Goal: Information Seeking & Learning: Learn about a topic

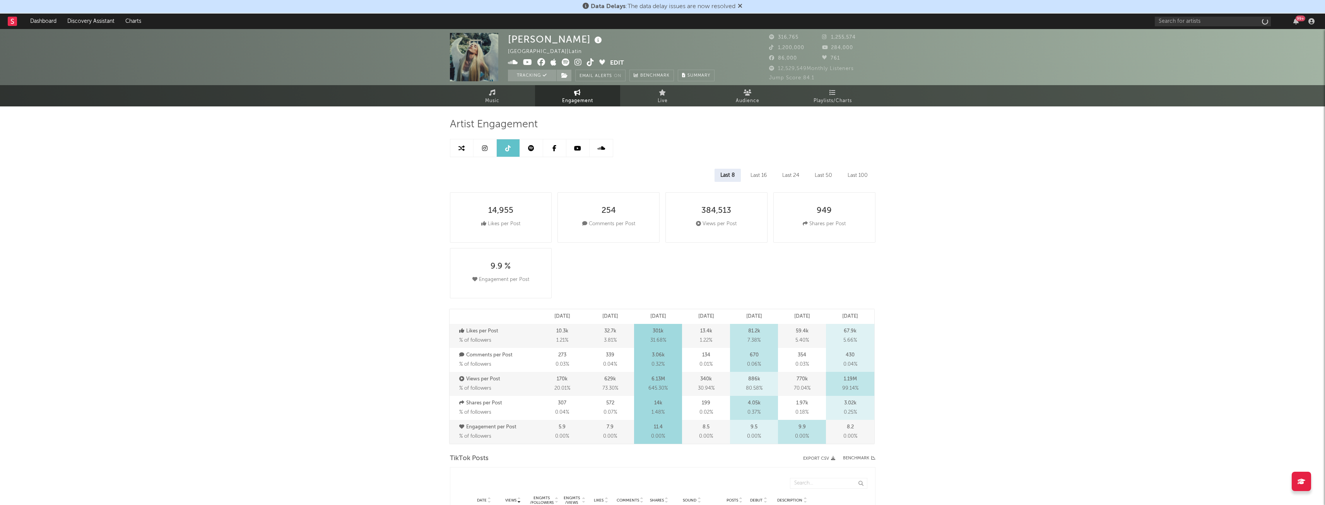
select select "6m"
click at [508, 97] on link "Music" at bounding box center [492, 95] width 85 height 21
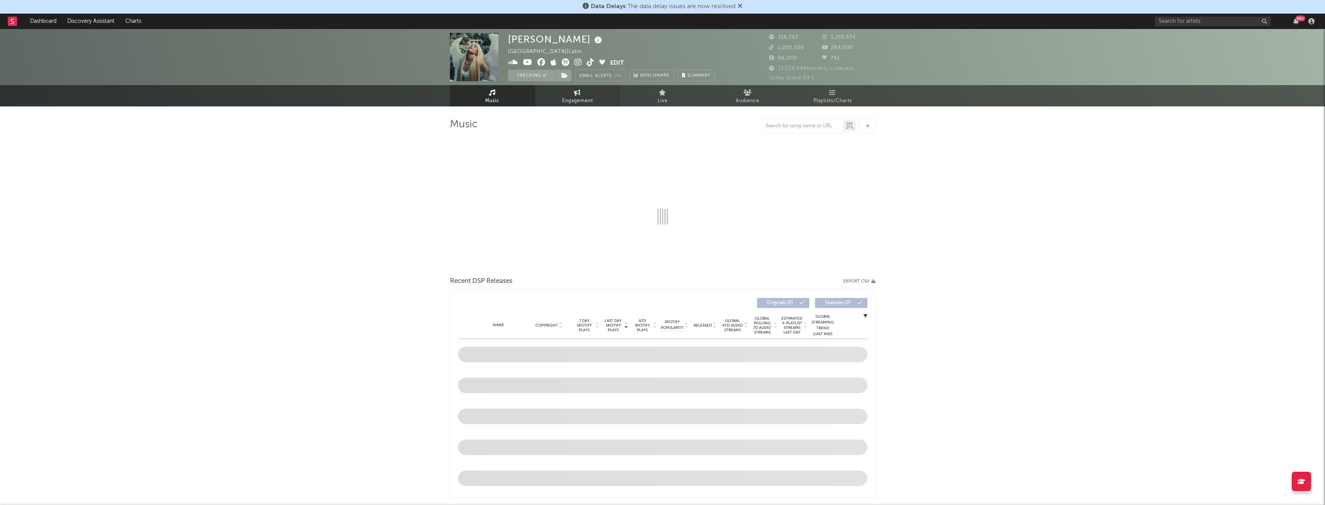
select select "6m"
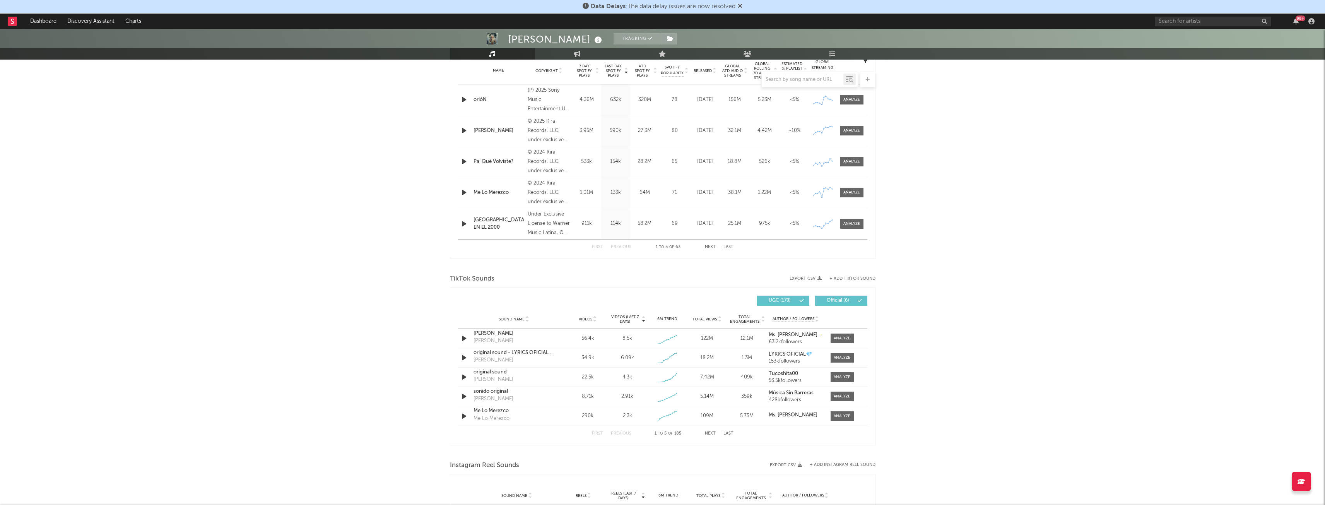
scroll to position [348, 0]
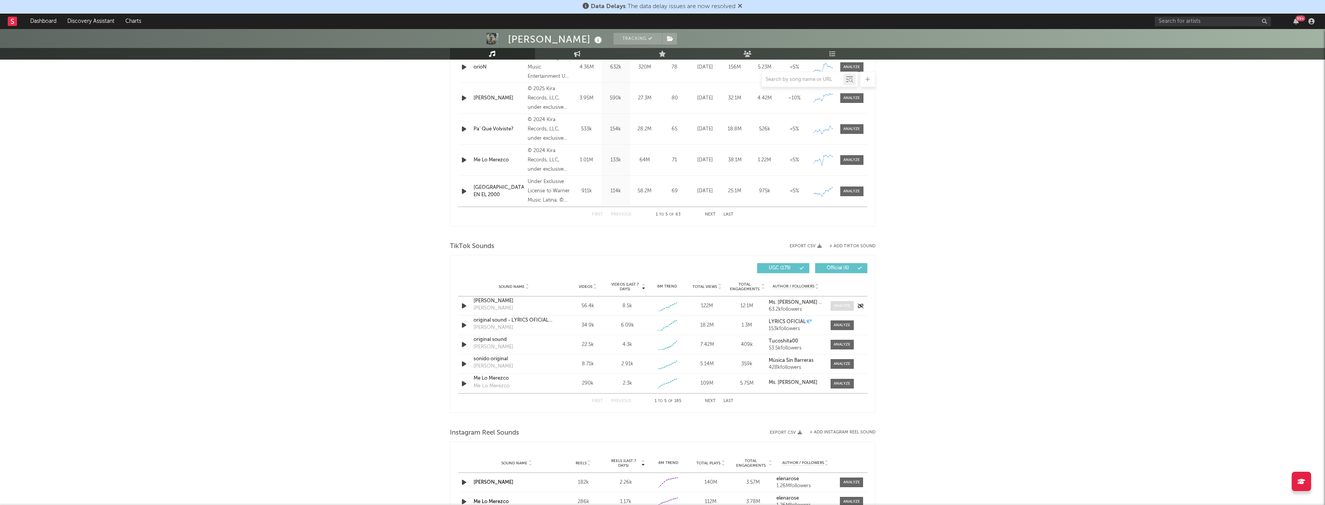
click at [839, 305] on div at bounding box center [842, 306] width 17 height 6
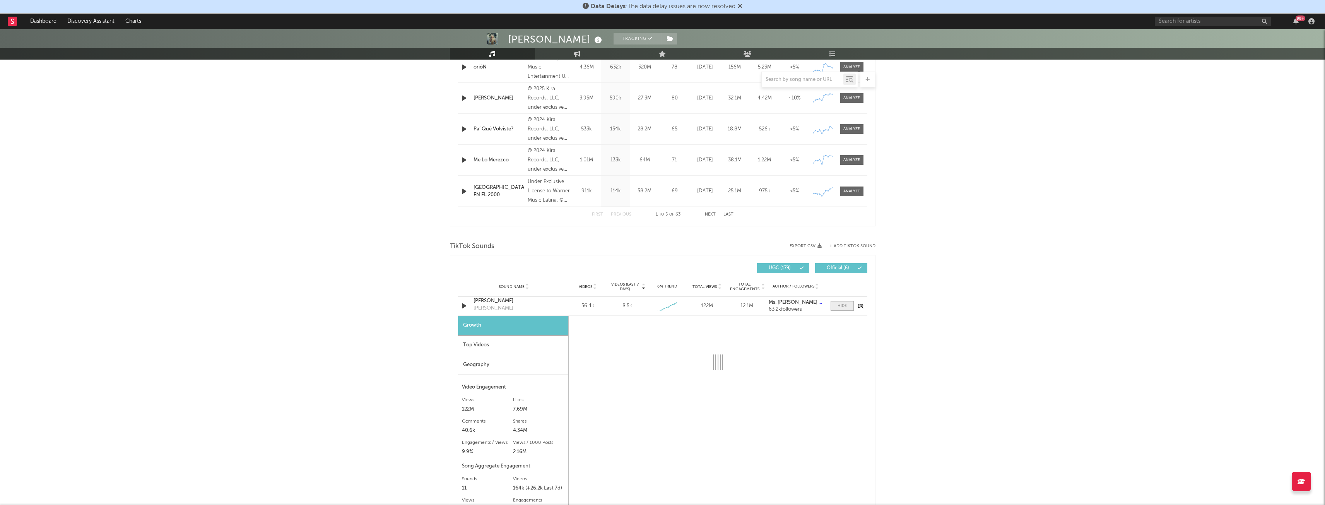
select select "1w"
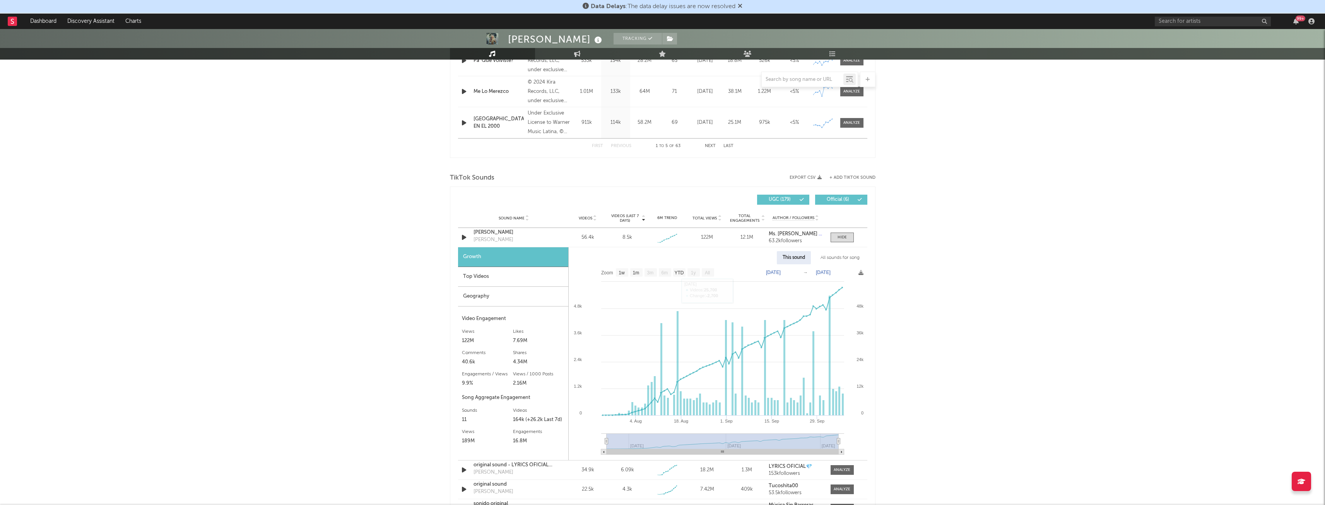
scroll to position [425, 0]
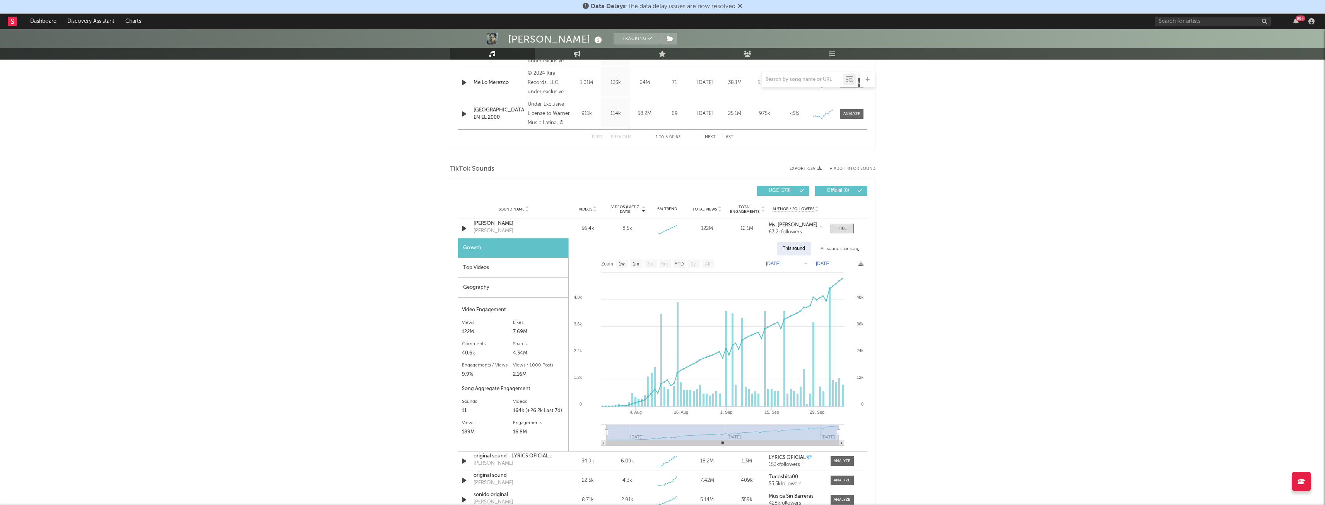
click at [475, 267] on div "Top Videos" at bounding box center [513, 268] width 110 height 20
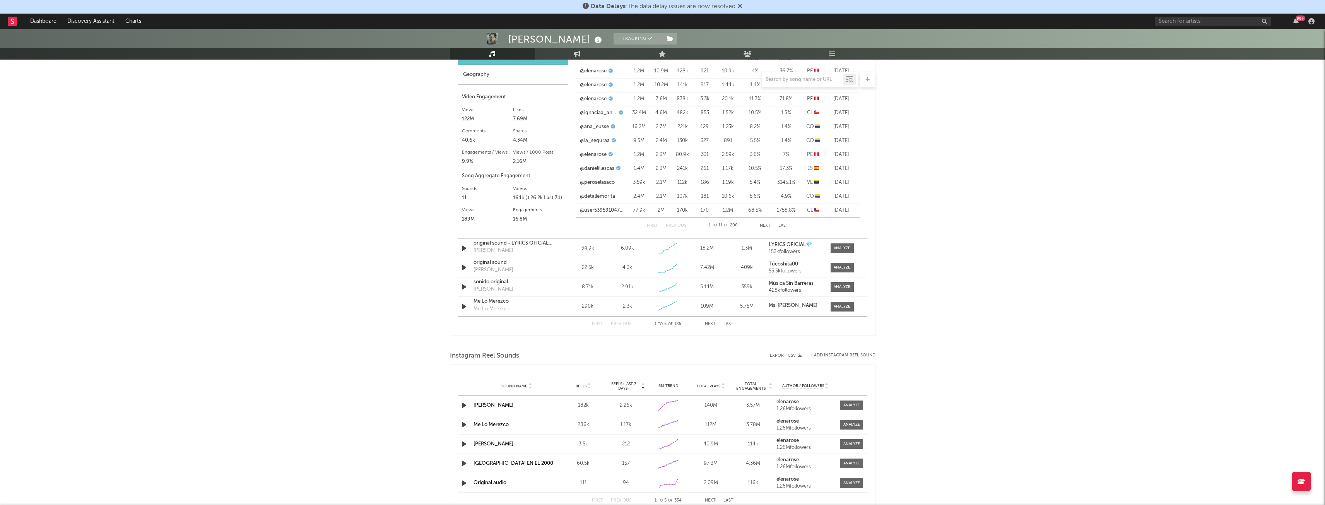
scroll to position [580, 0]
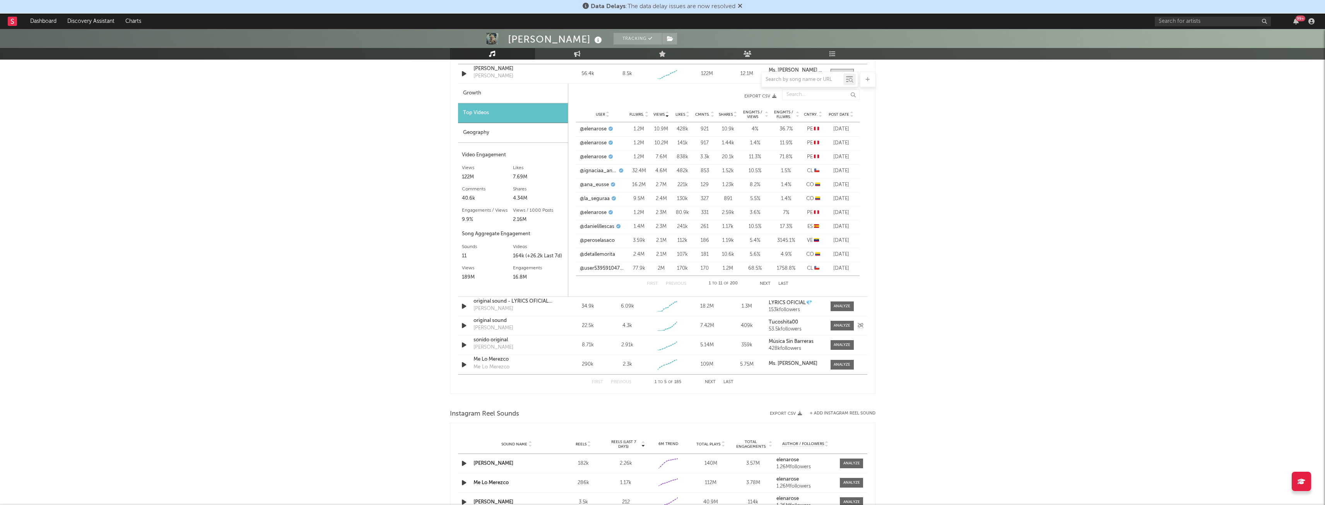
click at [830, 322] on div at bounding box center [840, 326] width 27 height 10
click at [836, 328] on div at bounding box center [842, 326] width 17 height 6
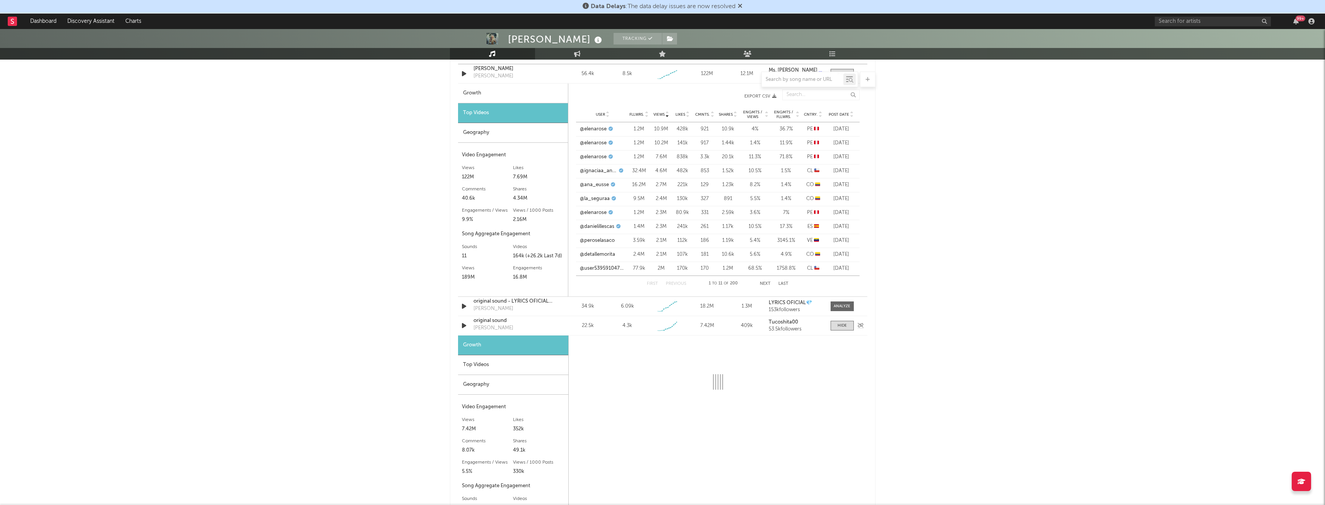
select select "1w"
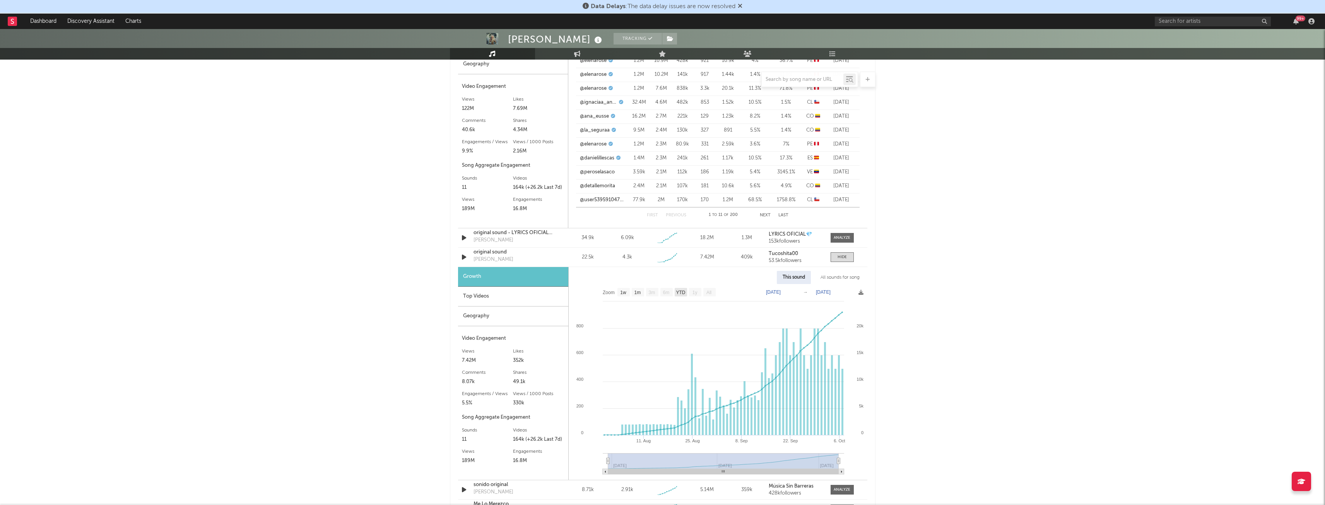
scroll to position [658, 0]
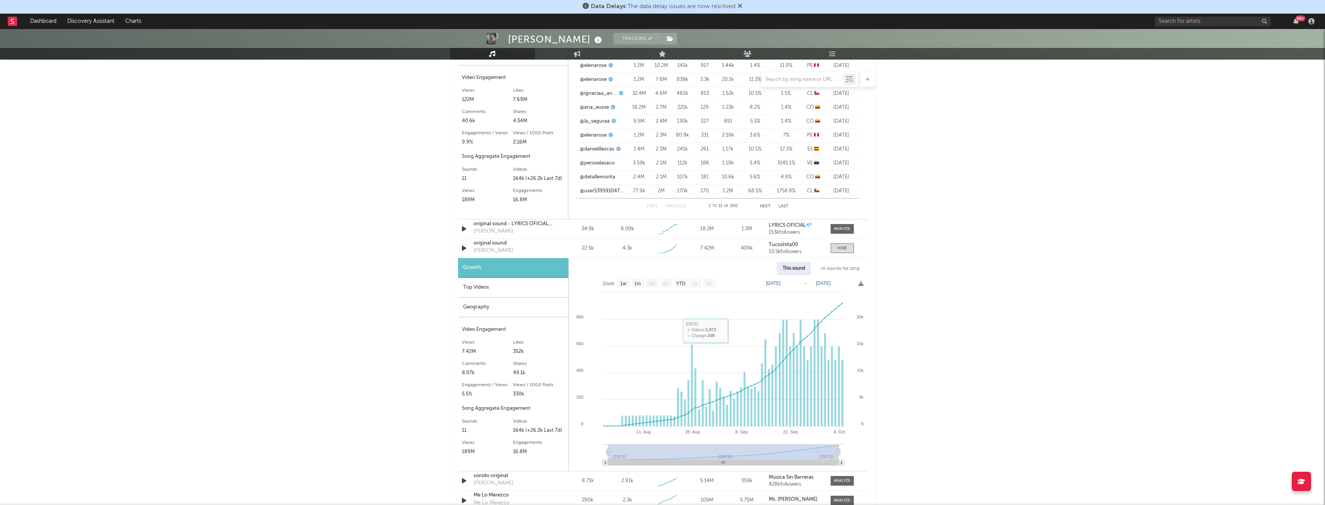
click at [488, 287] on div "Top Videos" at bounding box center [513, 288] width 110 height 20
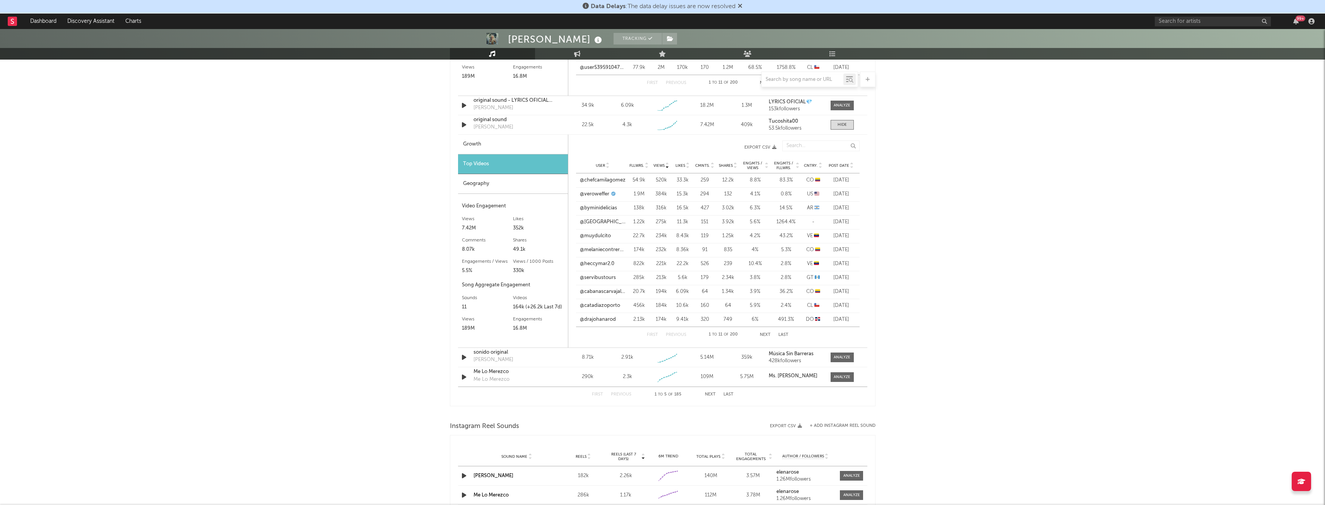
scroll to position [833, 0]
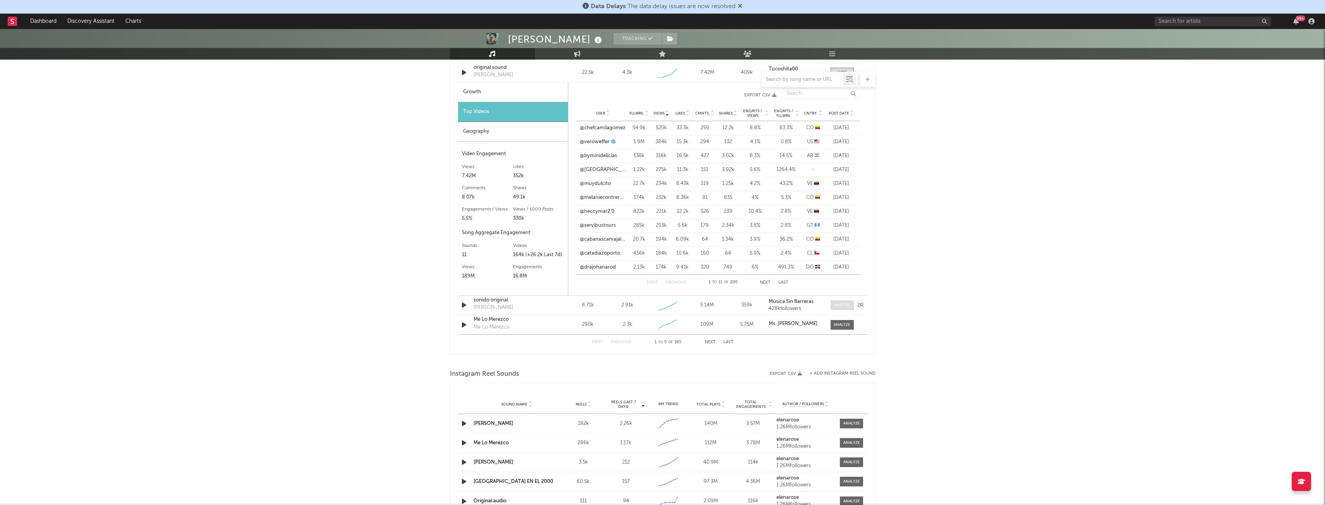
click at [842, 308] on span at bounding box center [841, 305] width 23 height 10
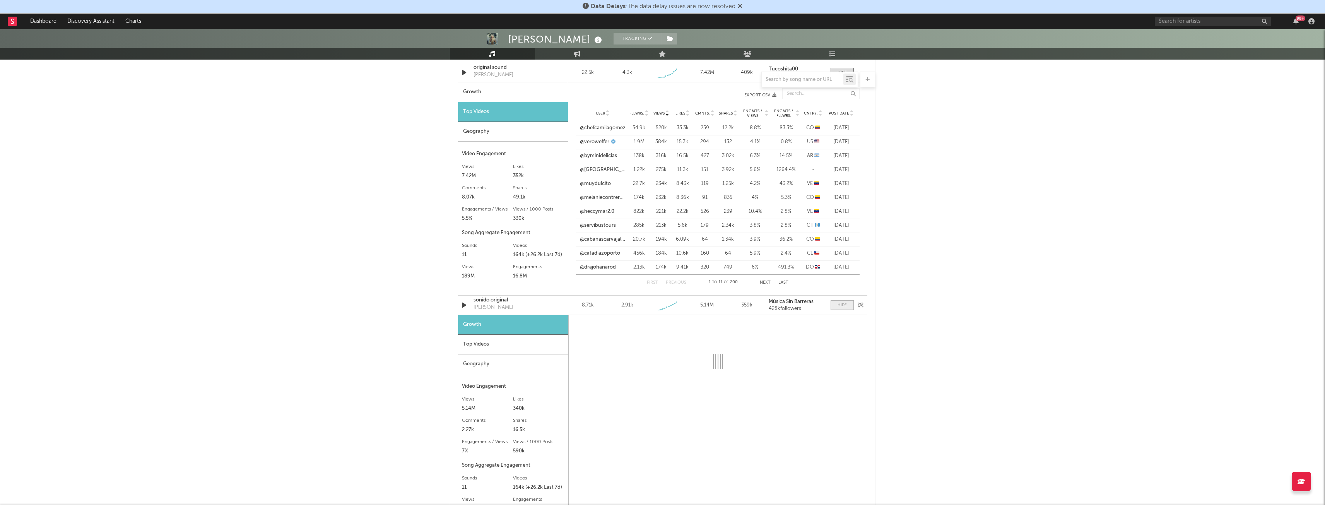
select select "1w"
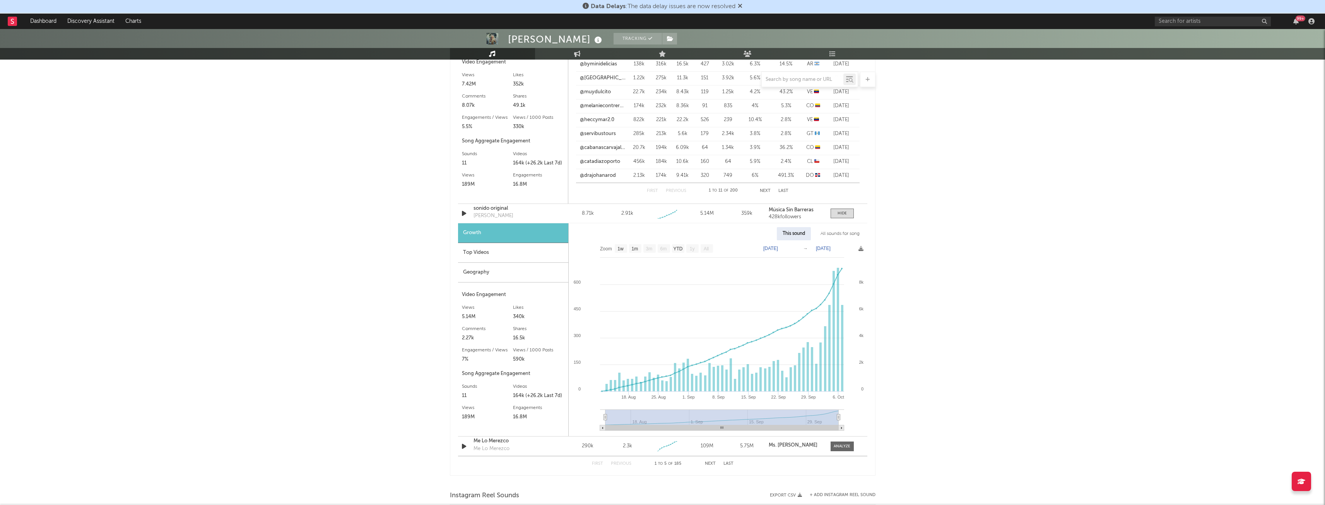
scroll to position [925, 0]
click at [495, 255] on div "Top Videos" at bounding box center [513, 253] width 110 height 20
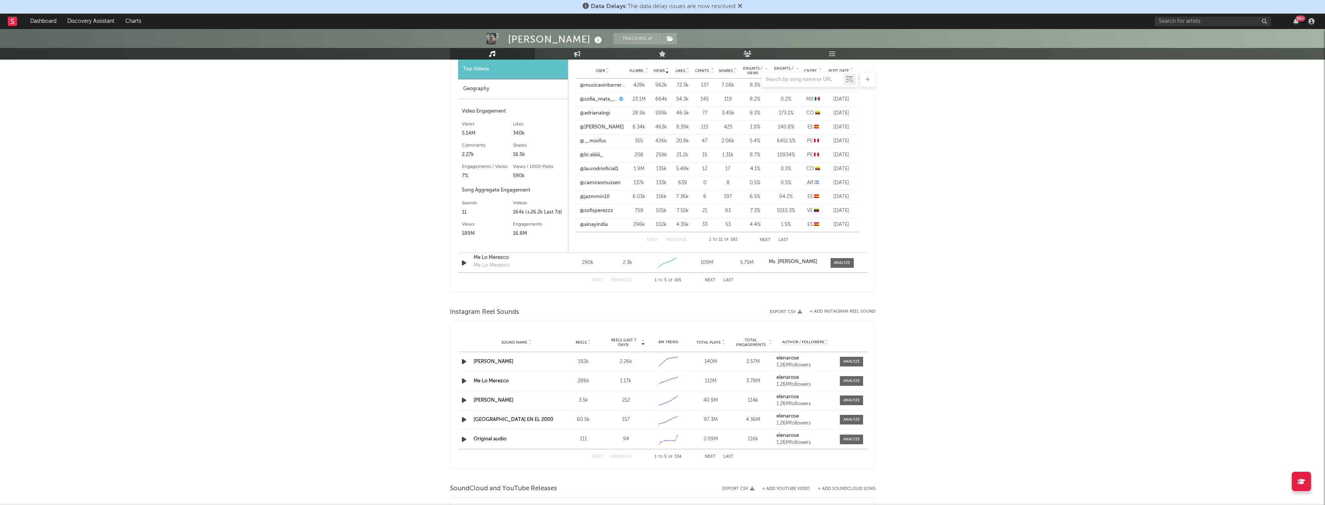
scroll to position [1107, 0]
click at [849, 393] on div "Sound Name [PERSON_NAME] 3.5k Reels (last 7 days) 212 6M Trend Created with Hig…" at bounding box center [662, 400] width 409 height 19
click at [852, 399] on div at bounding box center [851, 401] width 17 height 6
select select "1w"
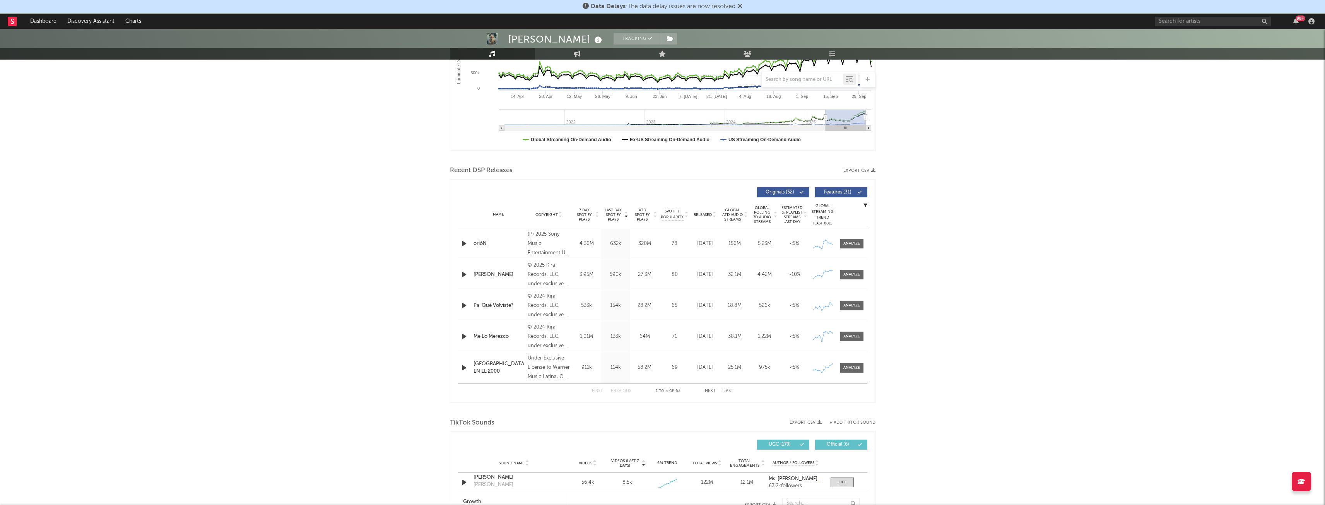
scroll to position [0, 0]
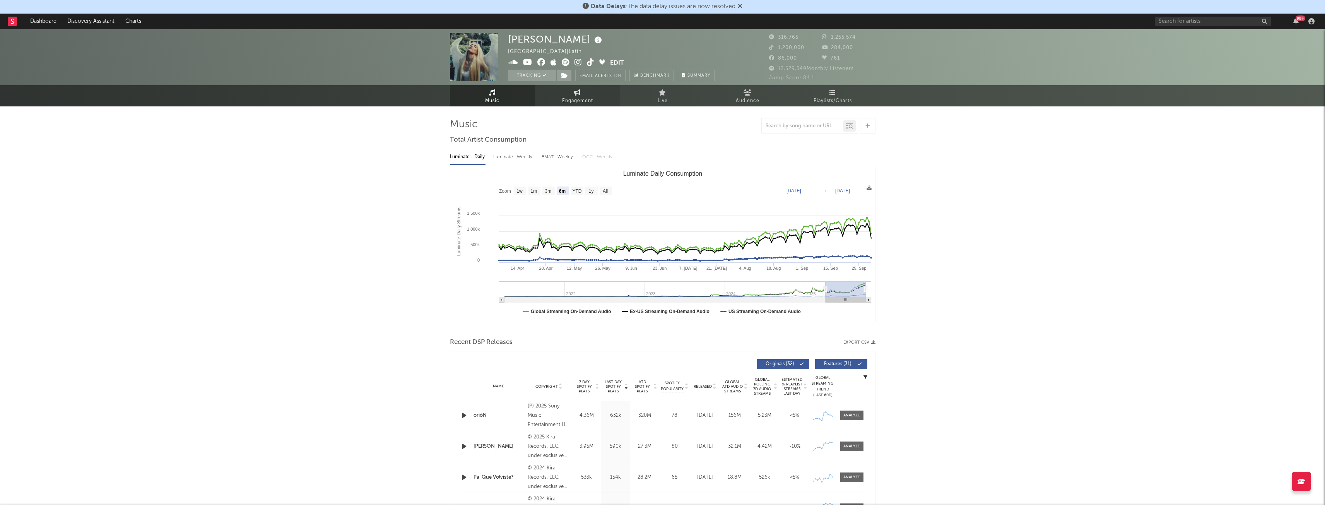
click at [574, 104] on span "Engagement" at bounding box center [577, 100] width 31 height 9
select select "1m"
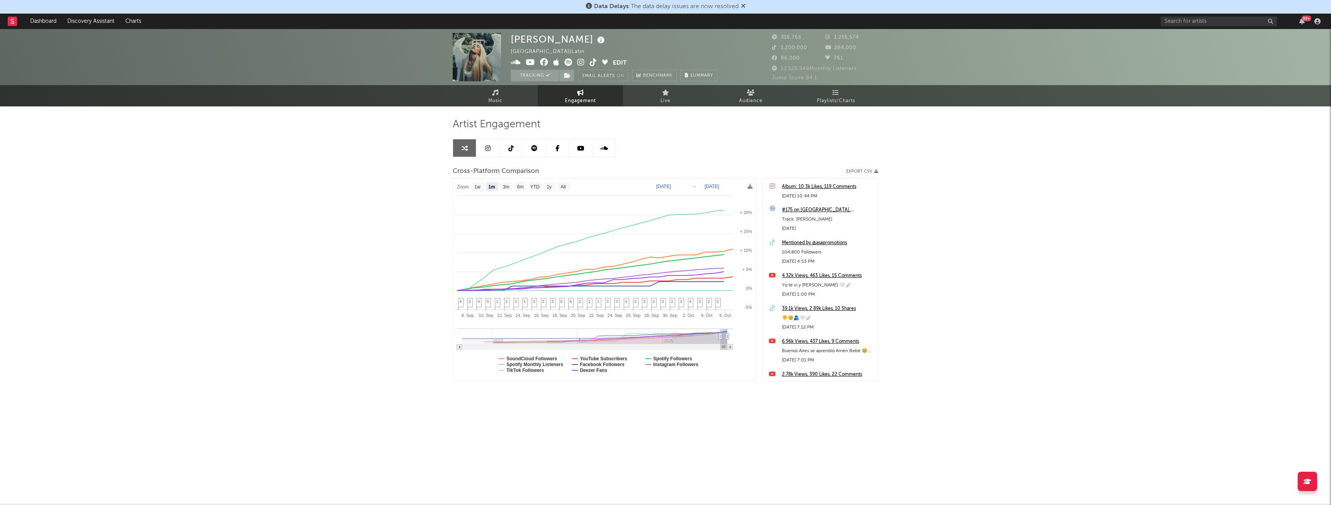
click at [490, 154] on link at bounding box center [487, 147] width 23 height 17
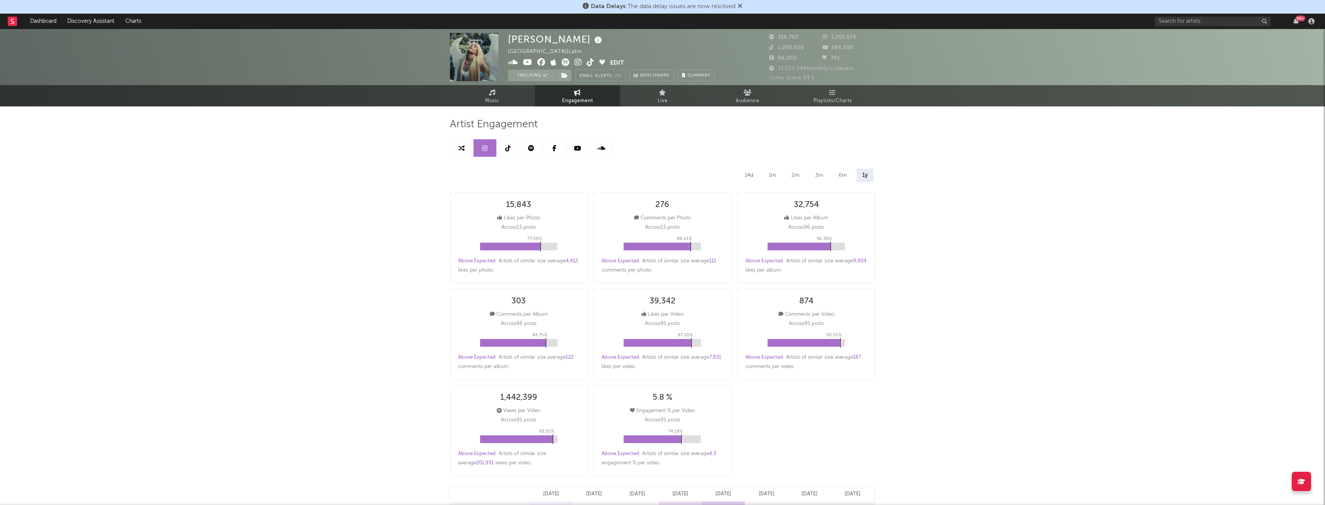
click at [520, 143] on link at bounding box center [531, 147] width 23 height 17
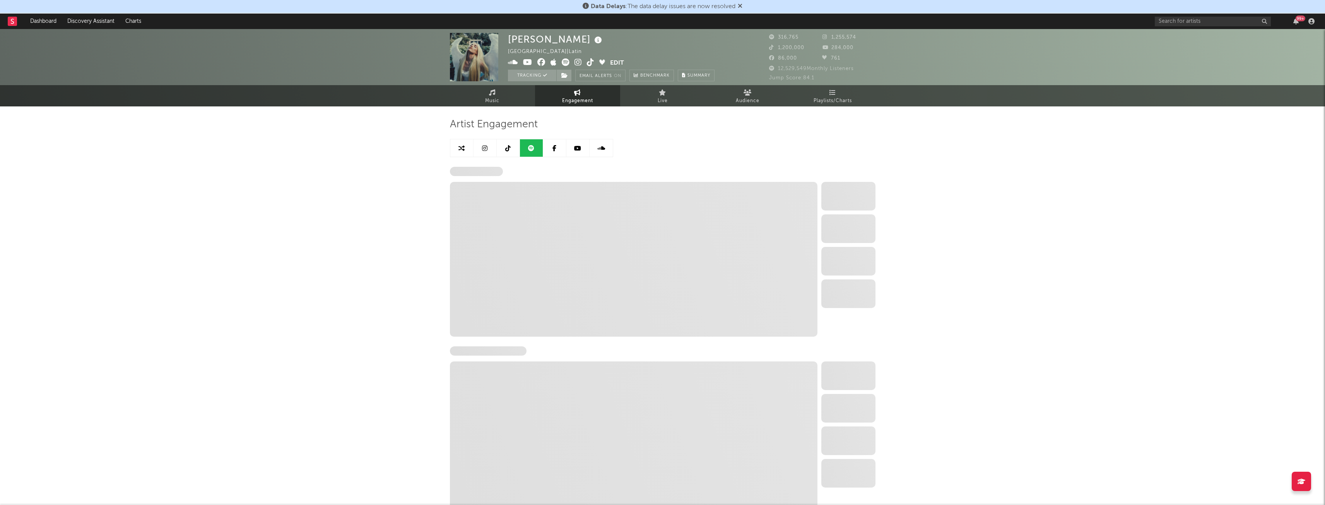
click at [499, 147] on link at bounding box center [508, 147] width 23 height 17
select select "6m"
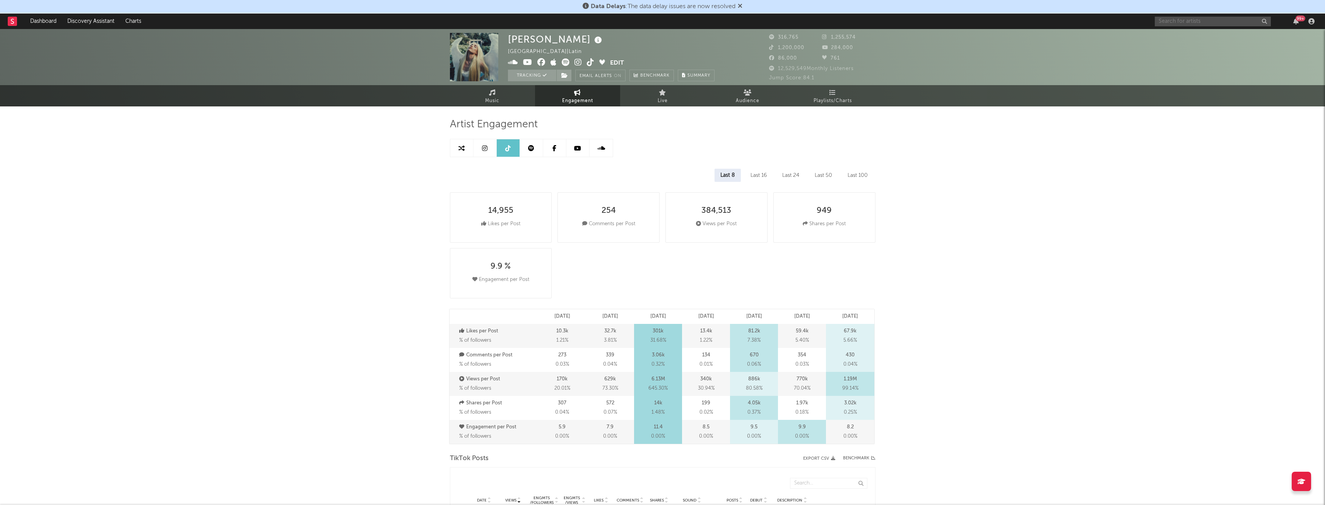
click at [1213, 20] on input "text" at bounding box center [1213, 22] width 116 height 10
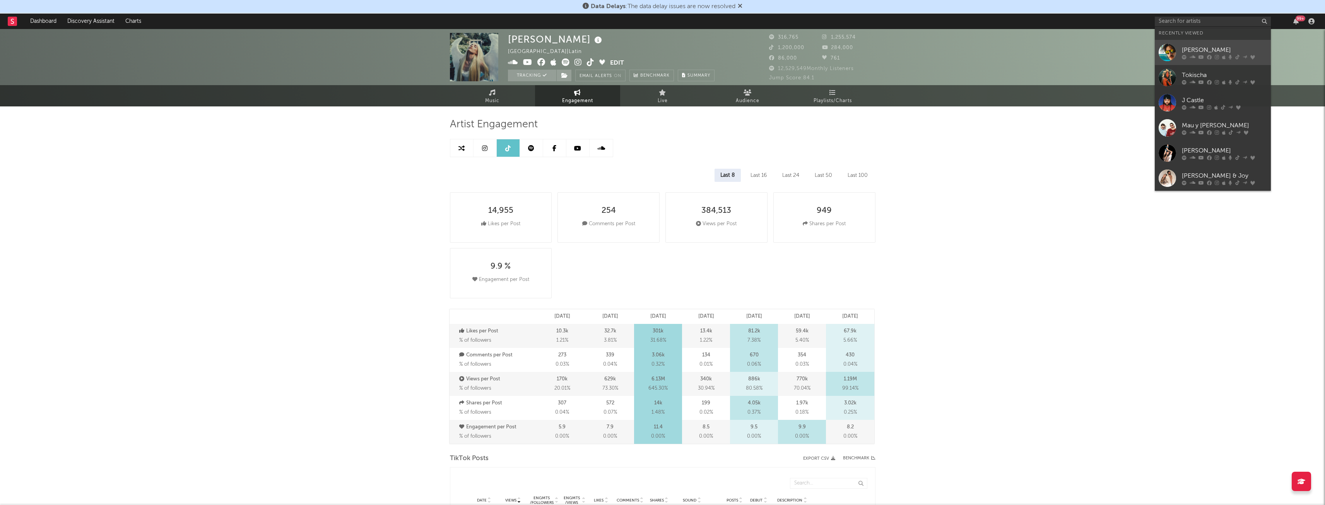
click at [1202, 54] on div "[PERSON_NAME]" at bounding box center [1224, 49] width 85 height 9
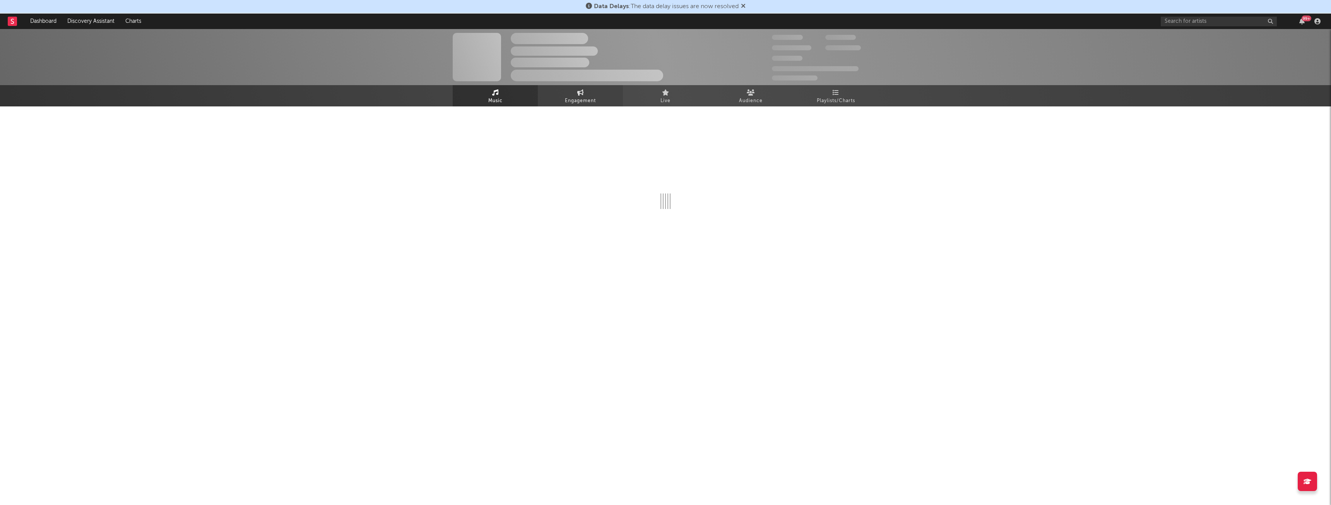
select select "6m"
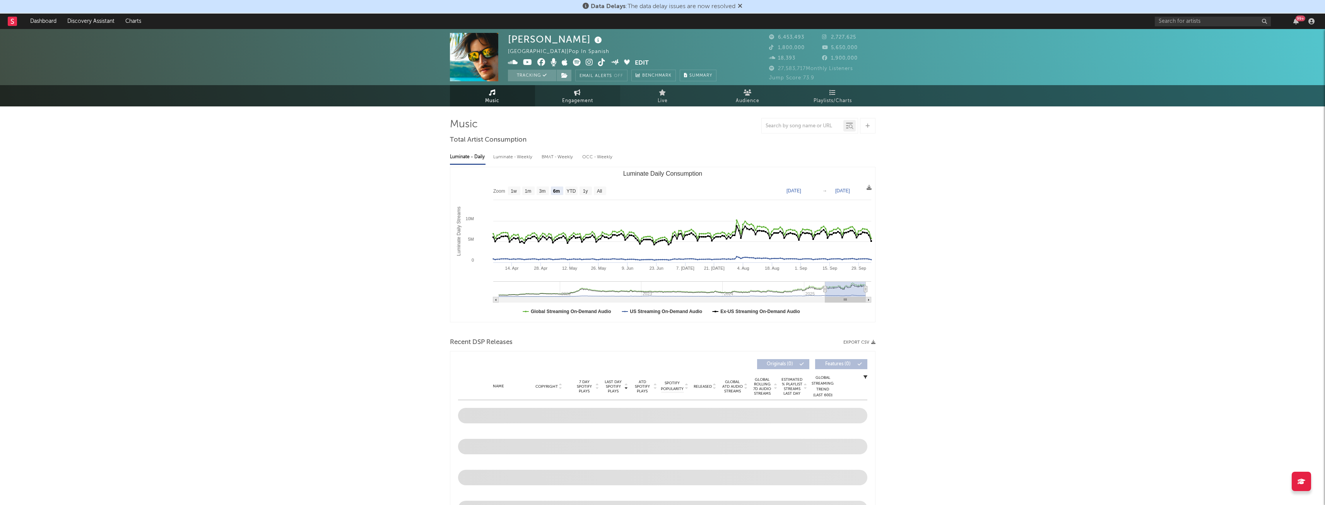
select select "6m"
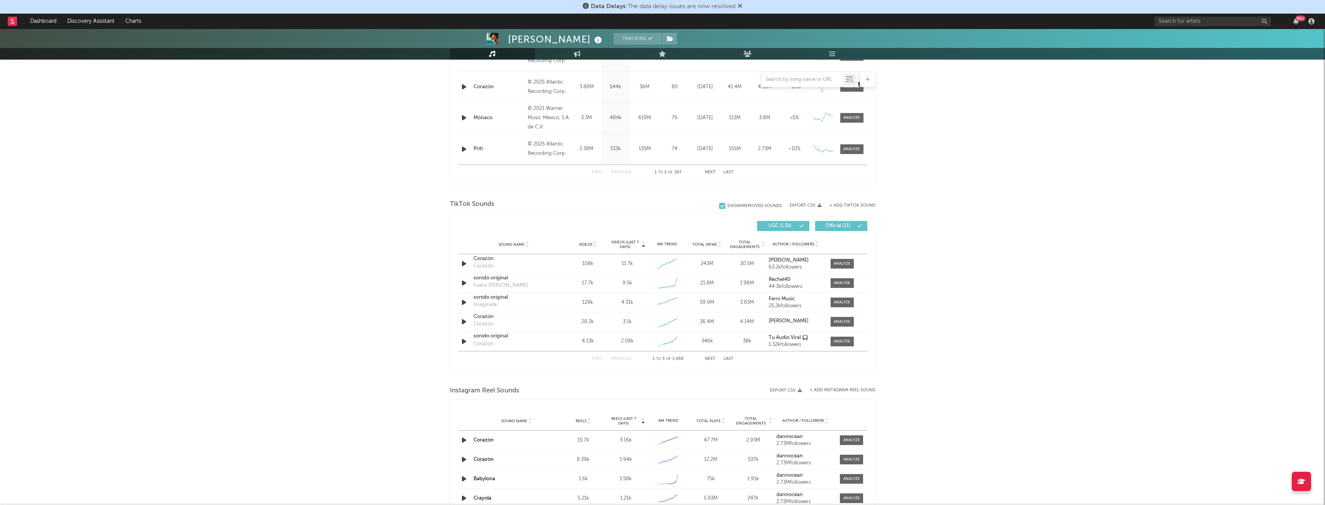
scroll to position [392, 0]
click at [844, 260] on div at bounding box center [842, 262] width 17 height 6
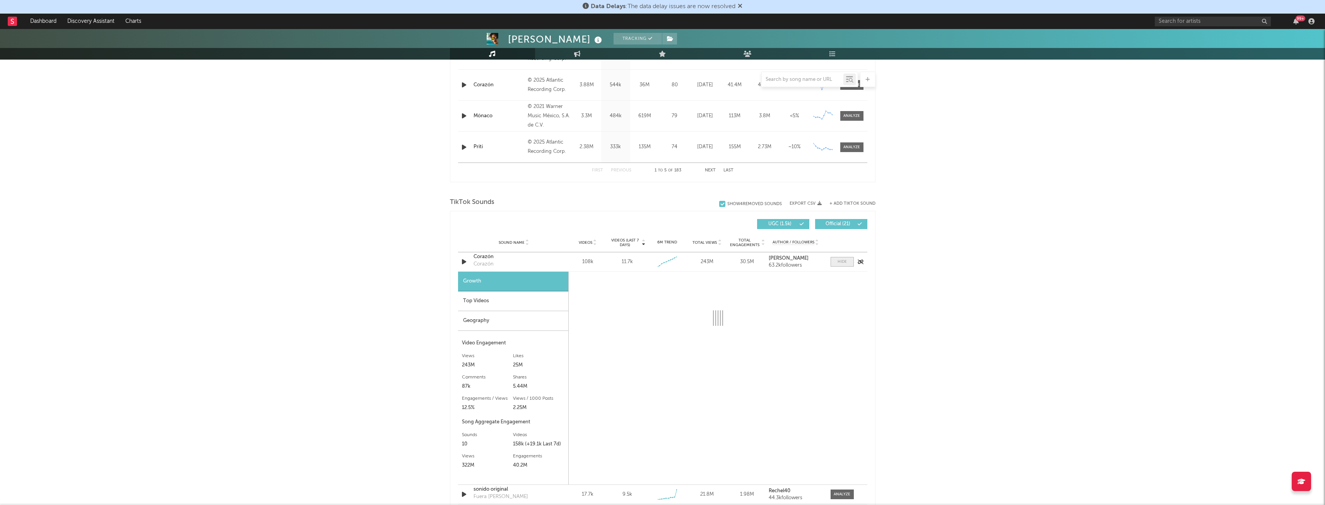
select select "1w"
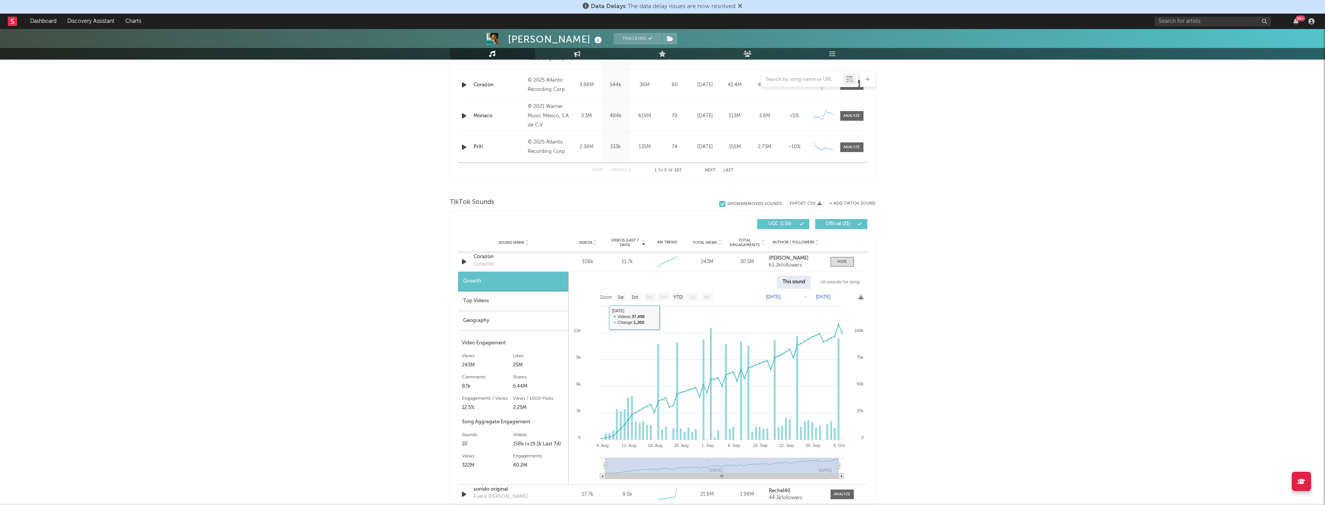
click at [501, 300] on div "Top Videos" at bounding box center [513, 301] width 110 height 20
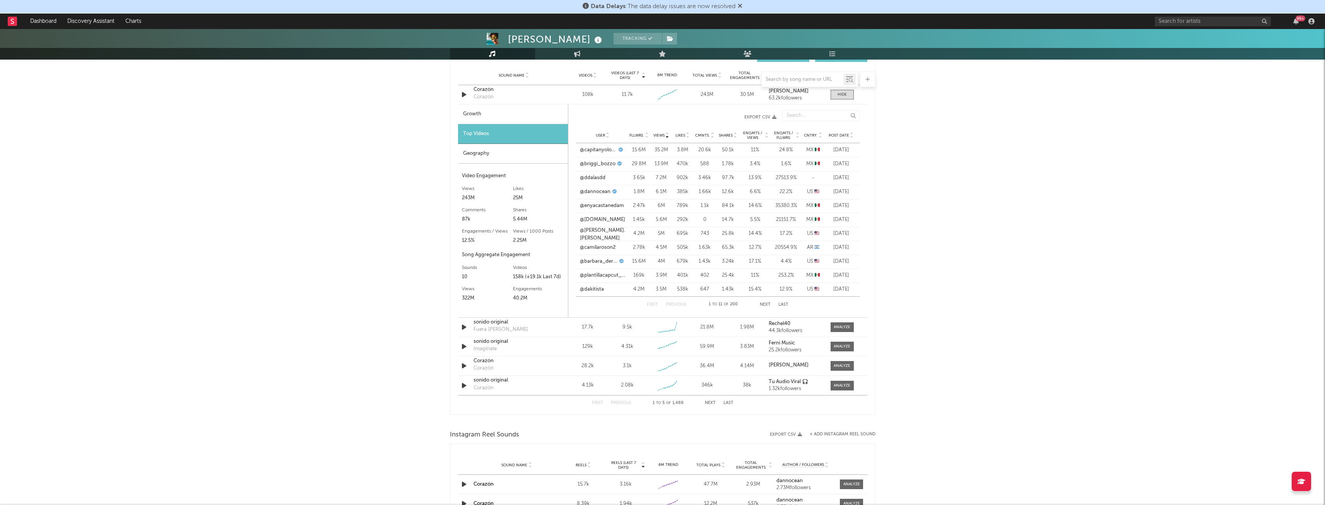
scroll to position [586, 0]
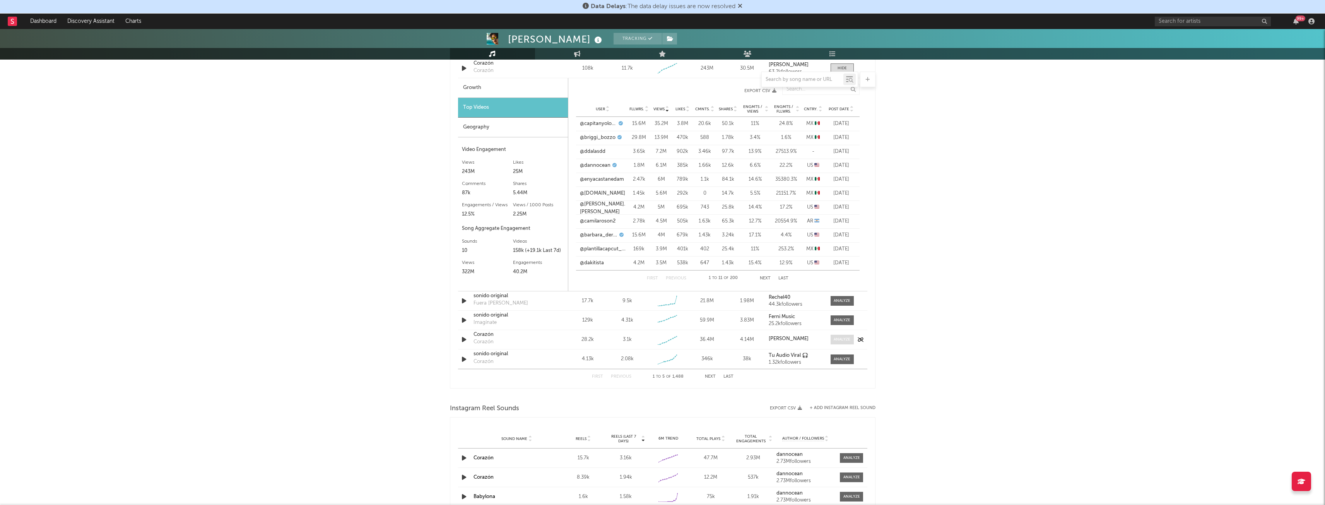
click at [840, 340] on div at bounding box center [842, 340] width 17 height 6
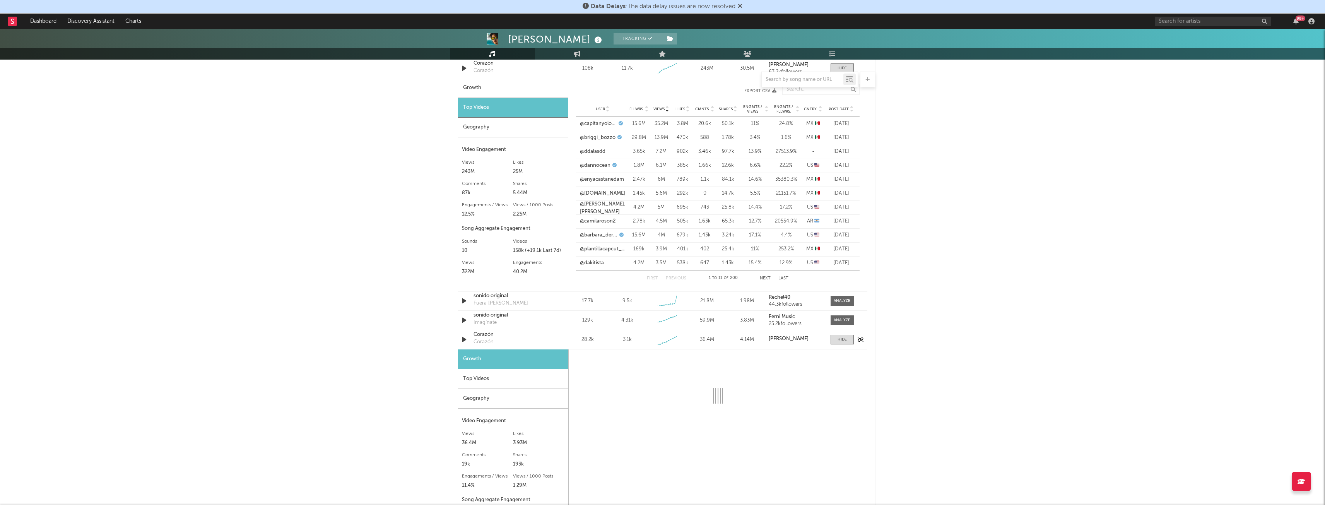
select select "1w"
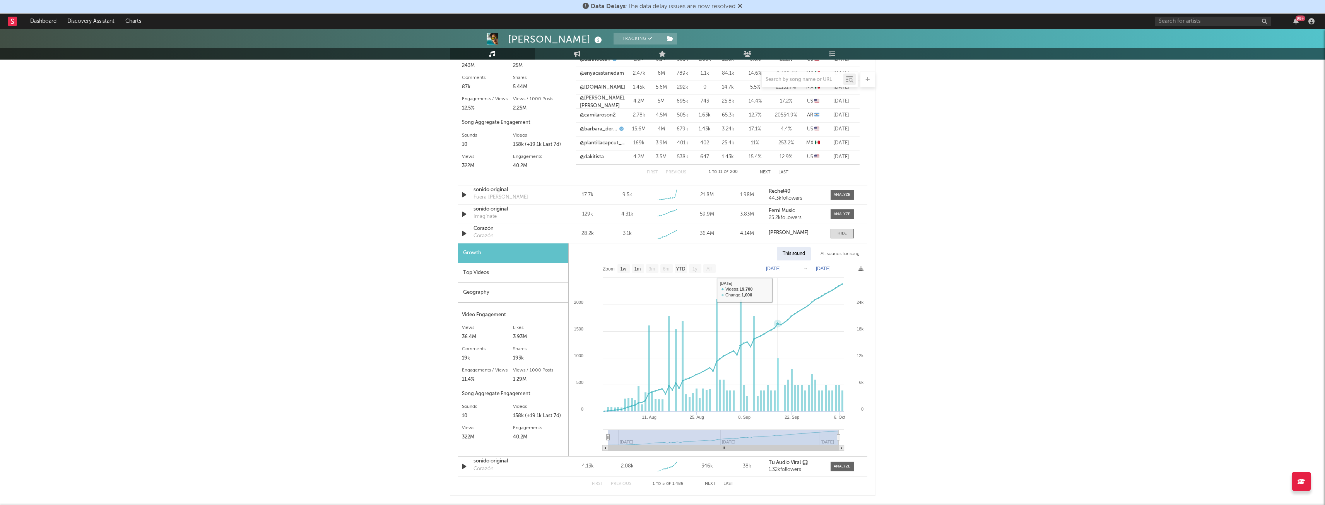
scroll to position [702, 0]
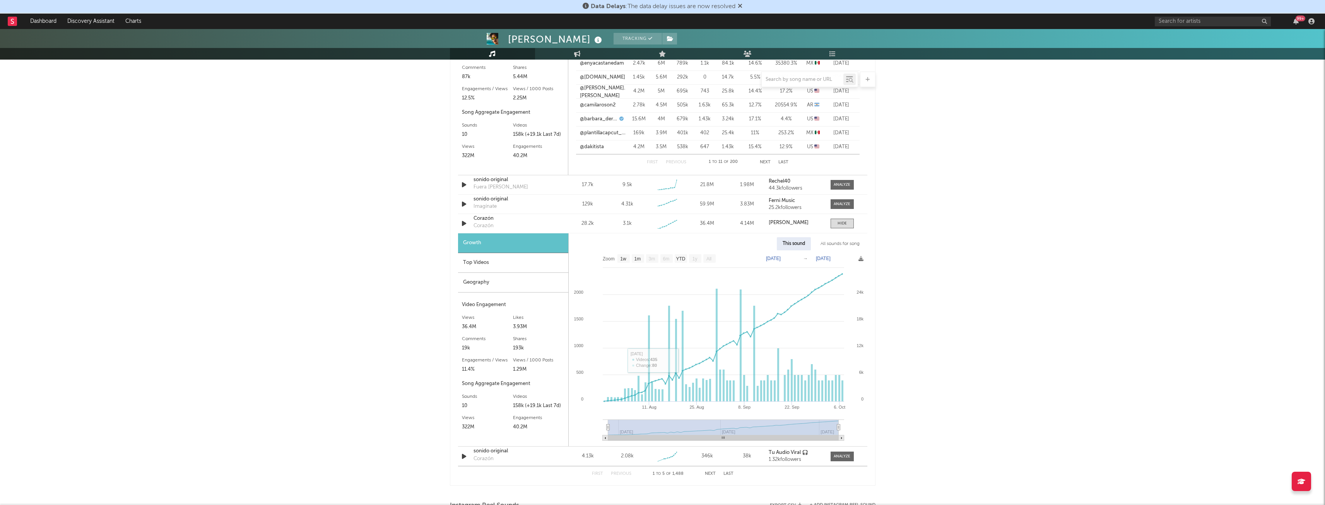
click at [496, 269] on div "Top Videos" at bounding box center [513, 263] width 110 height 20
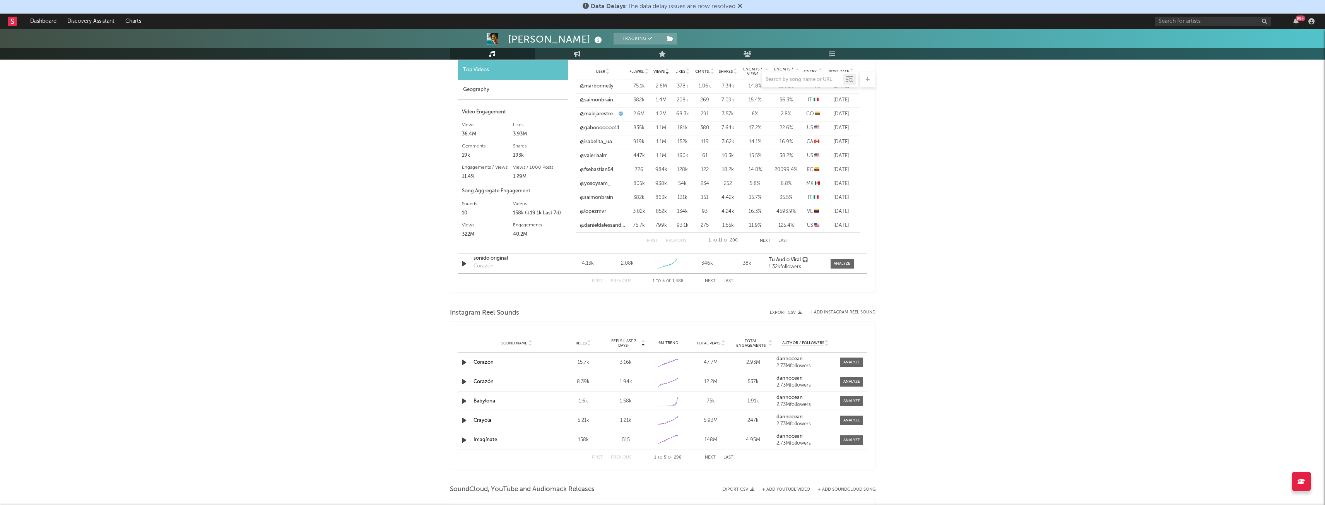
scroll to position [895, 0]
click at [848, 264] on div at bounding box center [842, 263] width 17 height 6
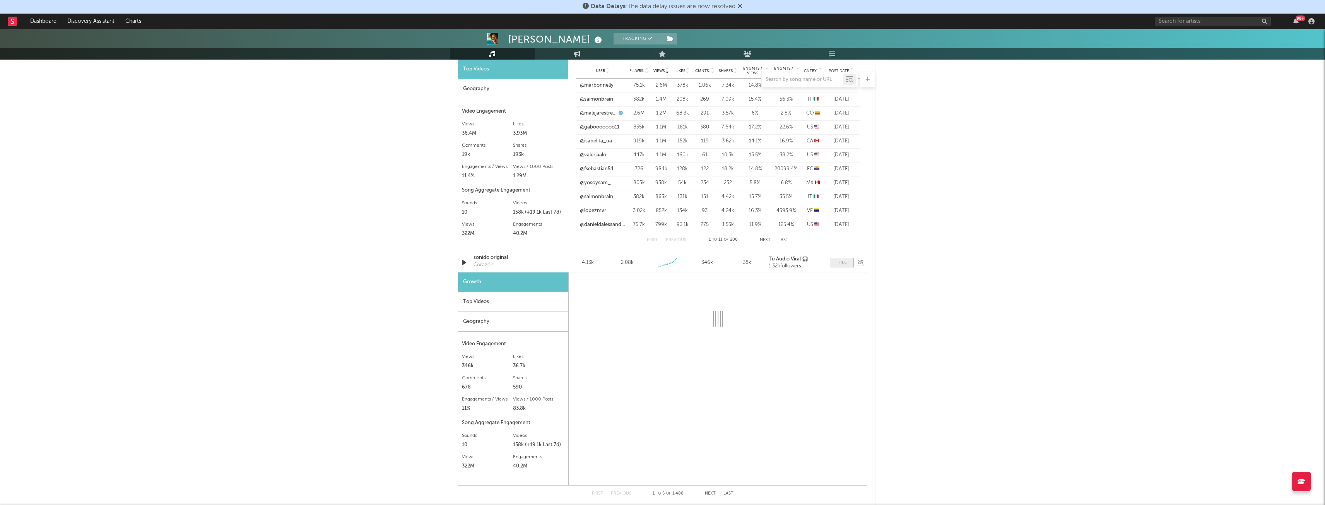
select select "1w"
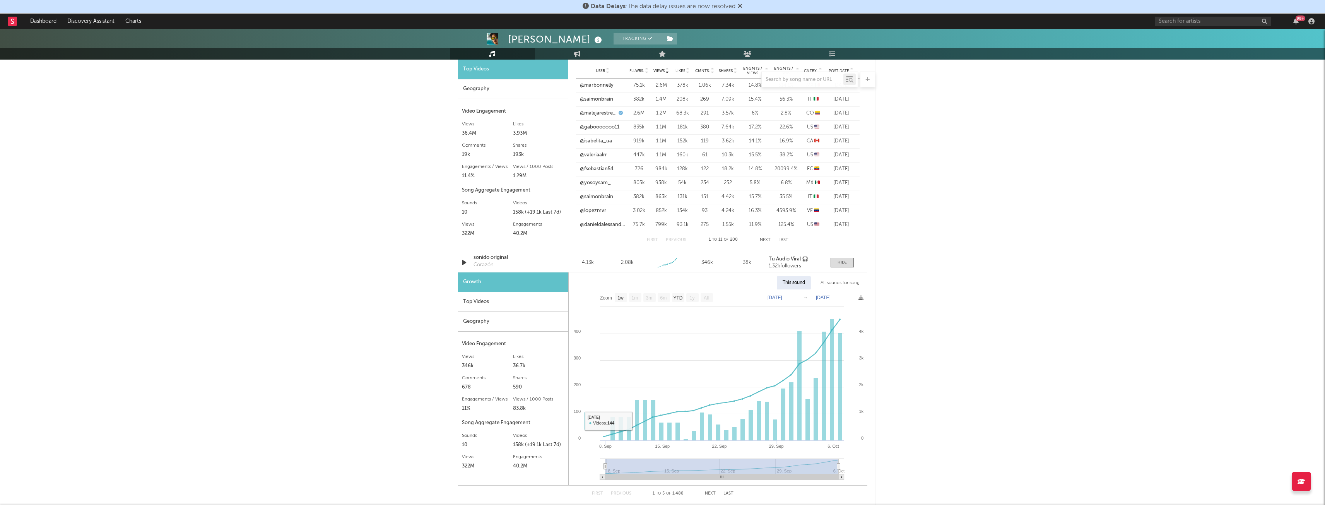
click at [526, 305] on div "Top Videos" at bounding box center [513, 302] width 110 height 20
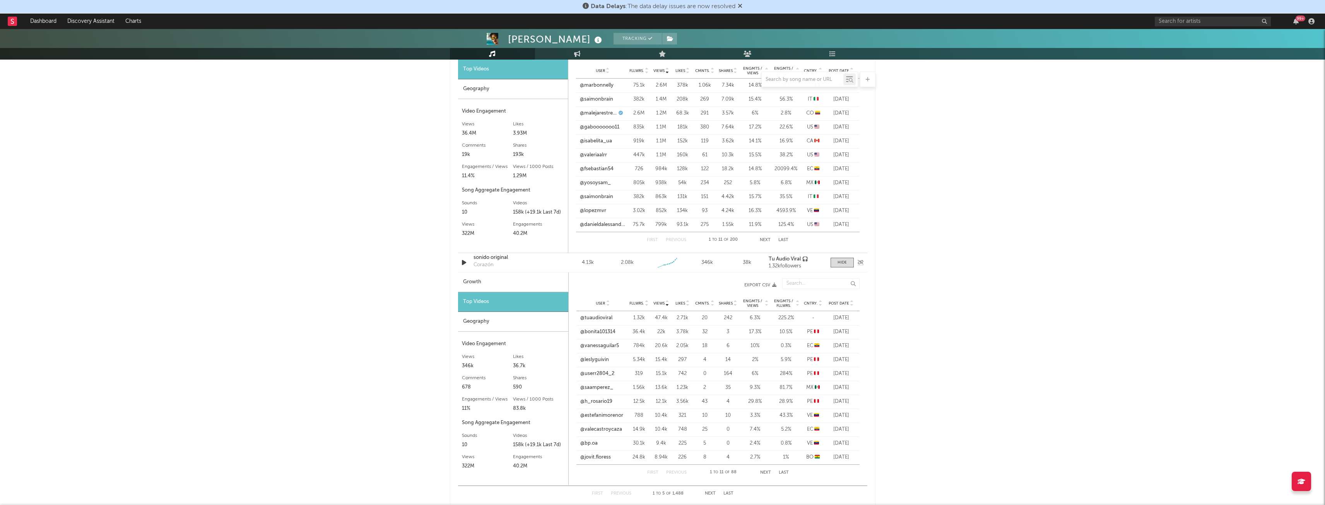
click at [489, 258] on div "sonido original" at bounding box center [513, 258] width 81 height 8
